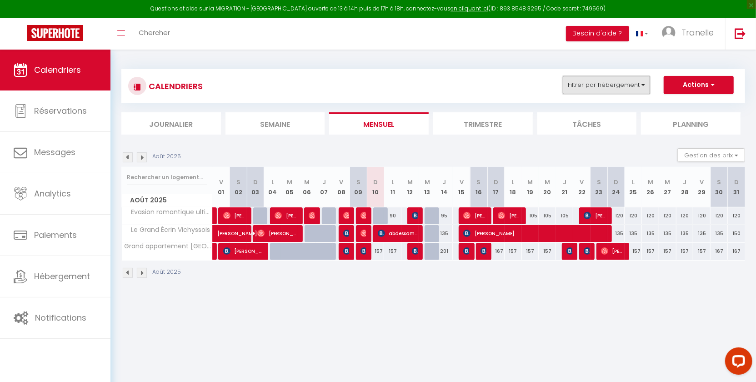
click at [616, 84] on button "Filtrer par hébergement" at bounding box center [606, 85] width 87 height 18
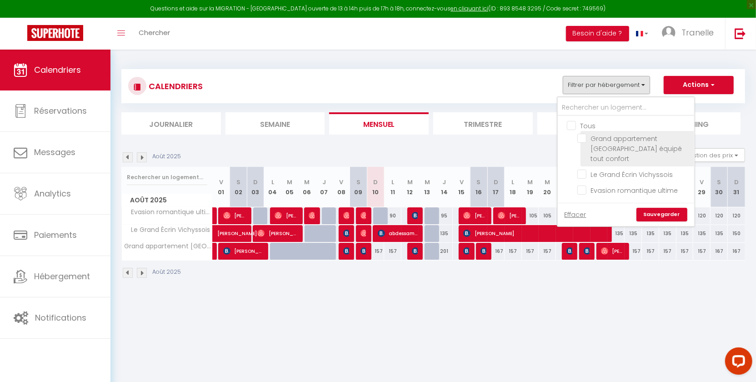
click at [620, 139] on input "Grand appartement [GEOGRAPHIC_DATA] équipé tout confort" at bounding box center [634, 138] width 114 height 9
checkbox input "true"
checkbox input "false"
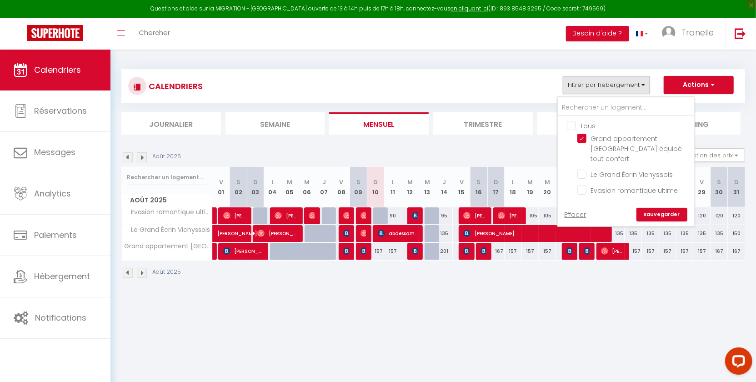
click at [656, 208] on link "Sauvegarder" at bounding box center [661, 215] width 51 height 14
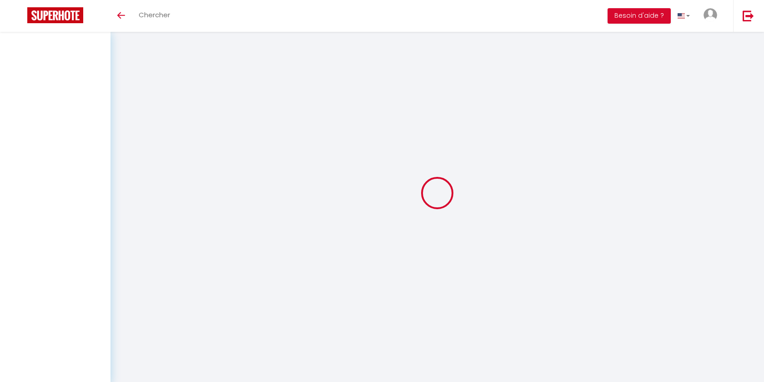
select select "not_cancelled"
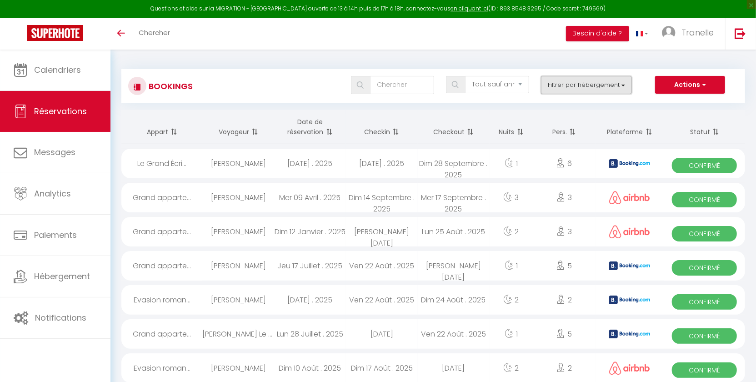
click at [583, 79] on button "Filtrer par hébergement" at bounding box center [586, 85] width 91 height 18
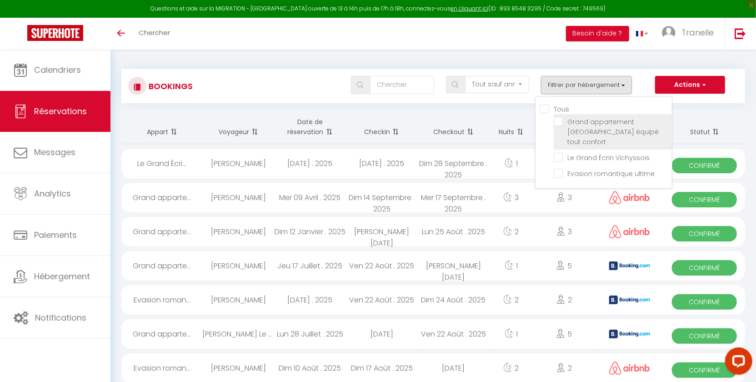
click at [591, 125] on input "Grand appartement [GEOGRAPHIC_DATA] équipé tout confort" at bounding box center [613, 121] width 118 height 9
checkbox input "true"
checkbox input "false"
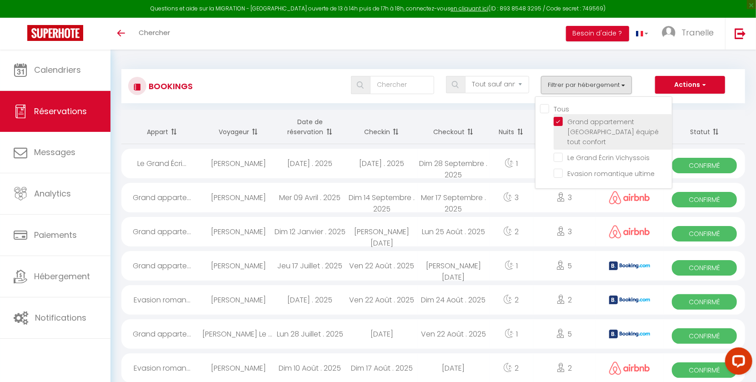
checkbox input "false"
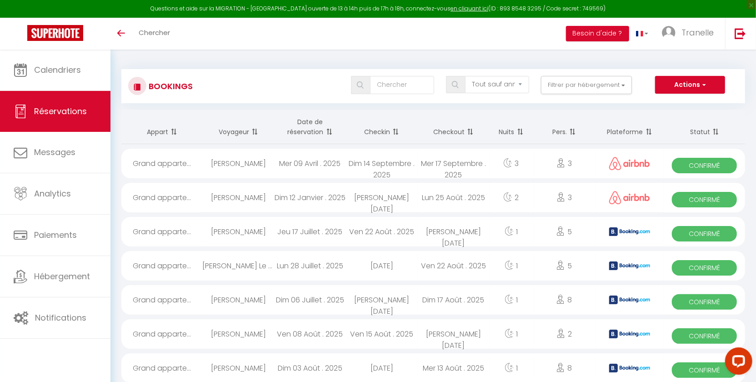
click at [322, 123] on th "Date de réservation" at bounding box center [310, 127] width 72 height 34
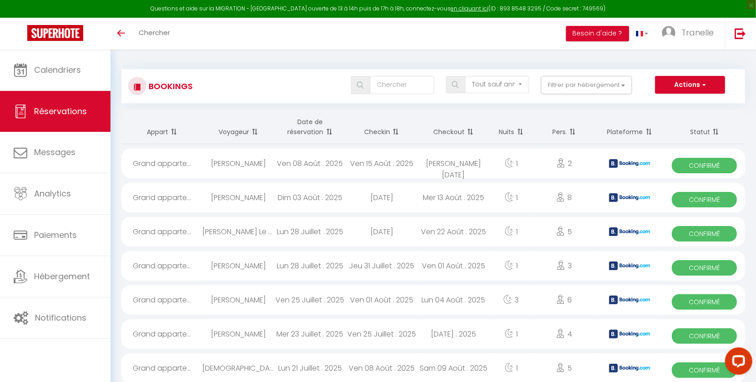
click at [324, 117] on th "Date de réservation" at bounding box center [310, 127] width 72 height 34
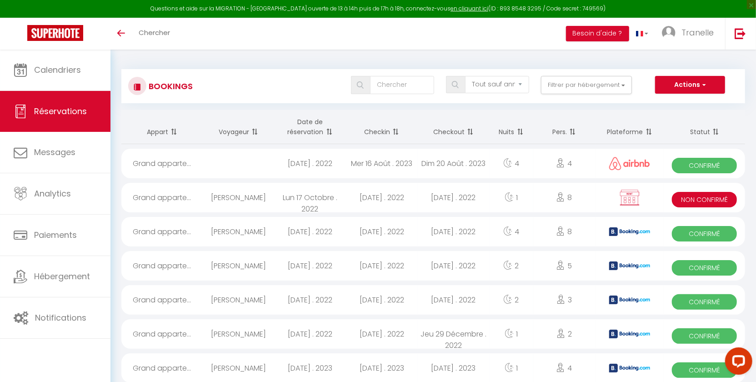
click at [320, 120] on th "Date de réservation" at bounding box center [310, 127] width 72 height 34
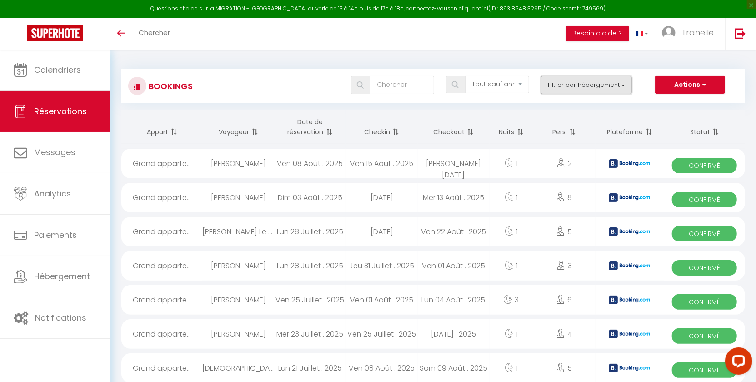
click at [596, 85] on button "Filtrer par hébergement" at bounding box center [586, 85] width 91 height 18
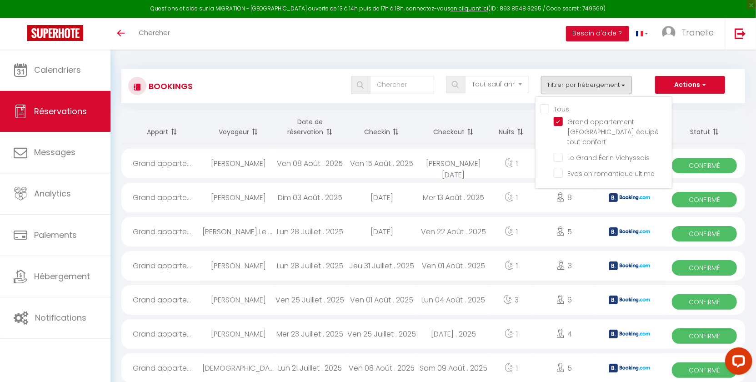
click at [498, 94] on div "Tous les statuts Annulé Confirmé Non Confirmé Tout sauf annulé No Show Request …" at bounding box center [459, 86] width 570 height 20
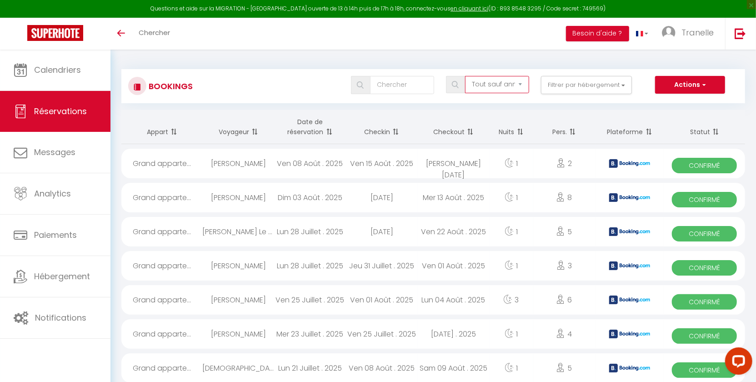
click at [499, 88] on select "Tous les statuts Annulé Confirmé Non Confirmé Tout sauf annulé No Show Request" at bounding box center [497, 84] width 64 height 17
select select "cancelled"
click at [466, 76] on select "Tous les statuts Annulé Confirmé Non Confirmé Tout sauf annulé No Show Request" at bounding box center [497, 84] width 64 height 17
